Goal: Information Seeking & Learning: Learn about a topic

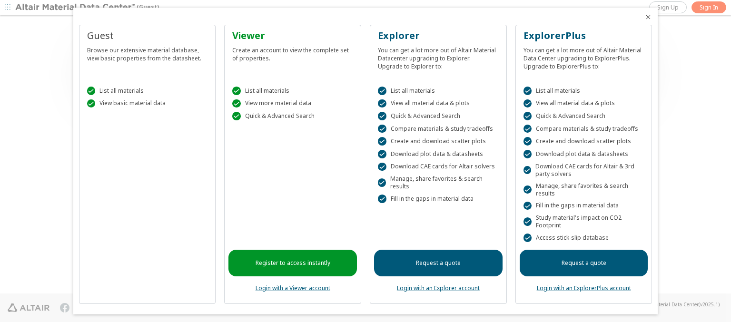
click at [644, 17] on icon "Close" at bounding box center [648, 17] width 8 height 8
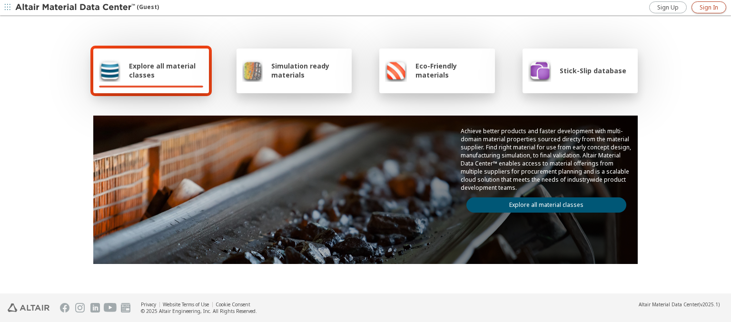
click at [709, 7] on span "Sign In" at bounding box center [709, 8] width 19 height 8
click at [76, 8] on img at bounding box center [75, 8] width 121 height 10
click at [162, 70] on span "Explore all material classes" at bounding box center [166, 70] width 74 height 18
click at [543, 203] on link "Explore all material classes" at bounding box center [546, 205] width 160 height 15
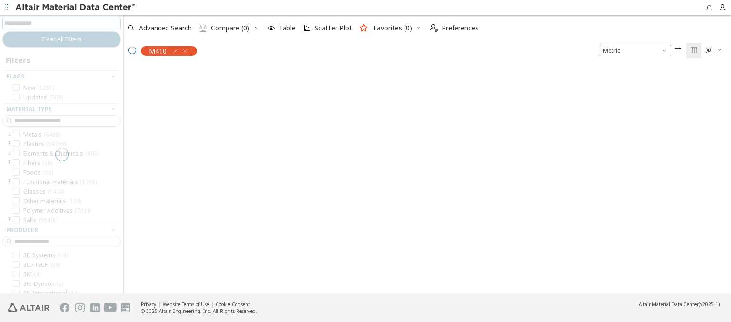
scroll to position [8, 8]
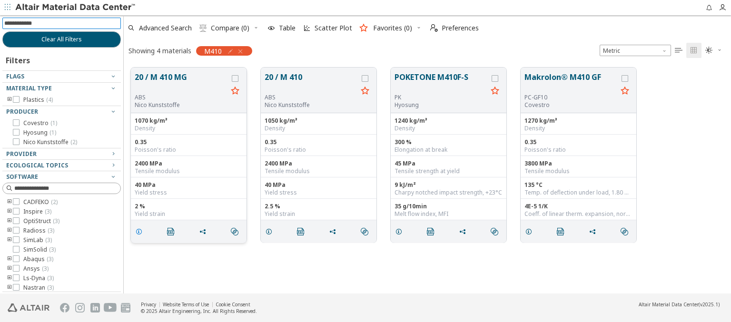
click at [140, 231] on icon "grid" at bounding box center [139, 232] width 8 height 8
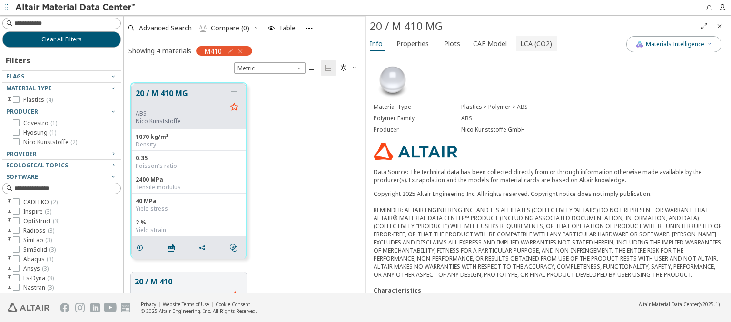
click at [531, 43] on span "LCA (CO2)" at bounding box center [536, 43] width 32 height 15
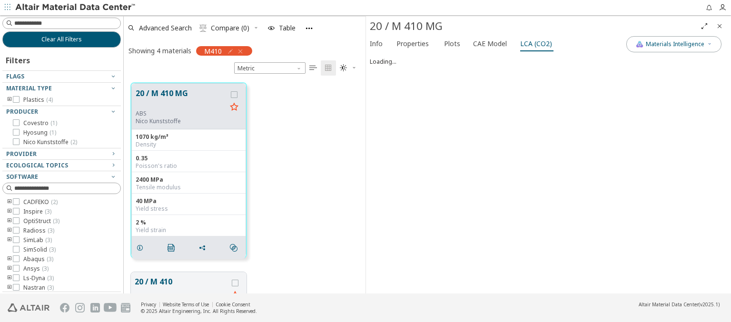
click at [76, 8] on img at bounding box center [75, 8] width 121 height 10
